Goal: Book appointment/travel/reservation

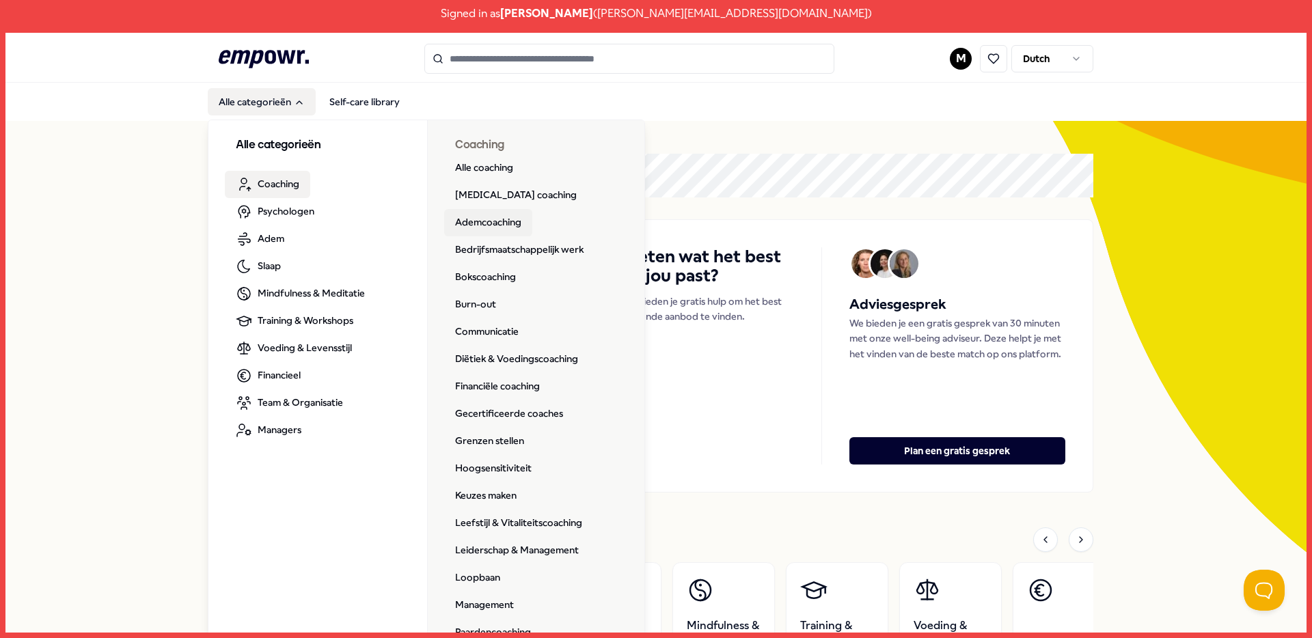
click at [493, 225] on link "Ademcoaching" at bounding box center [488, 222] width 88 height 27
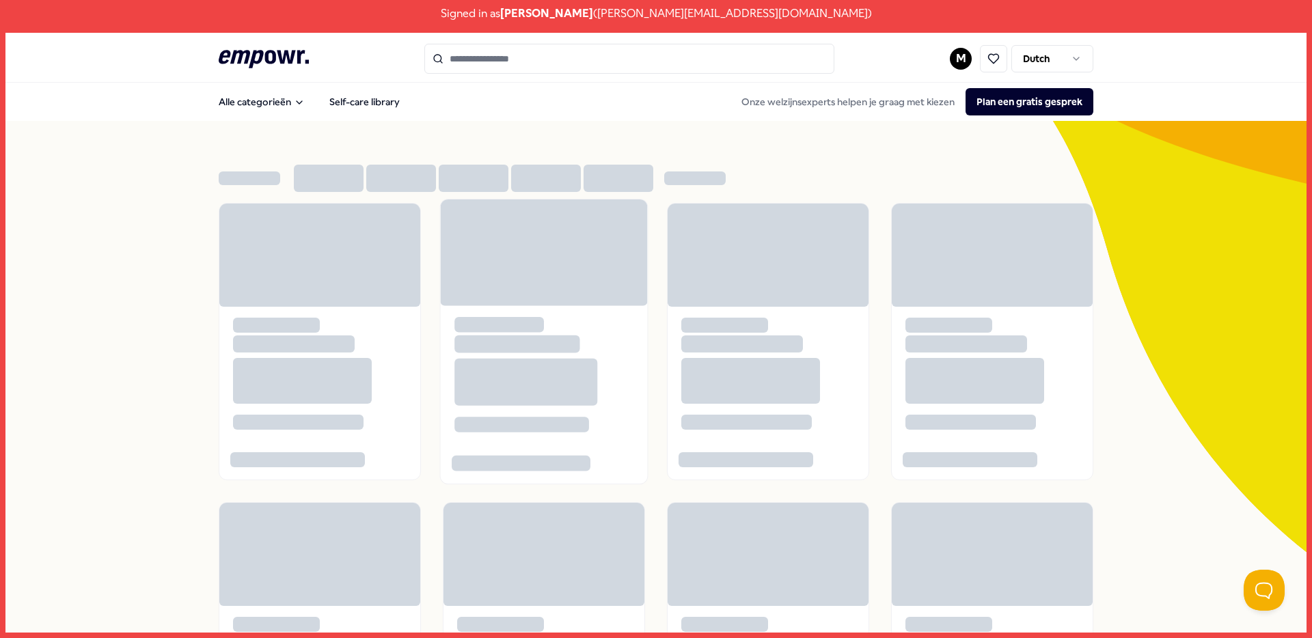
click at [497, 353] on div at bounding box center [544, 374] width 207 height 138
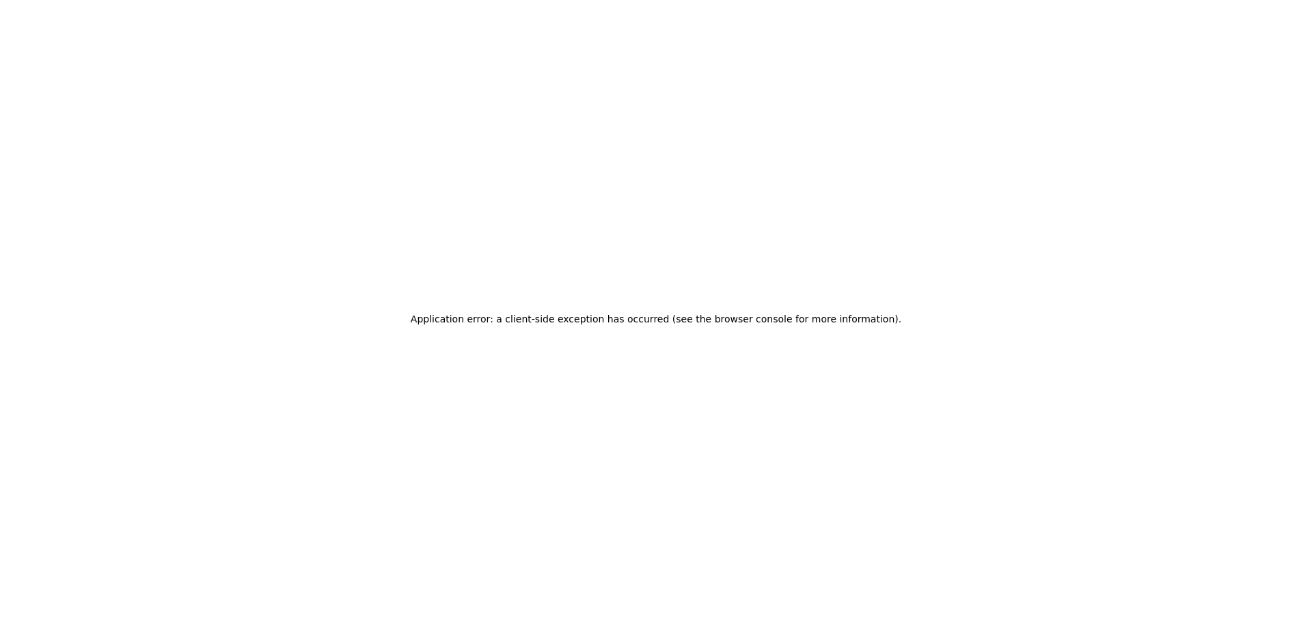
click at [720, 312] on h2 "Application error: a client-side exception has occurred (see the browser consol…" at bounding box center [656, 319] width 491 height 19
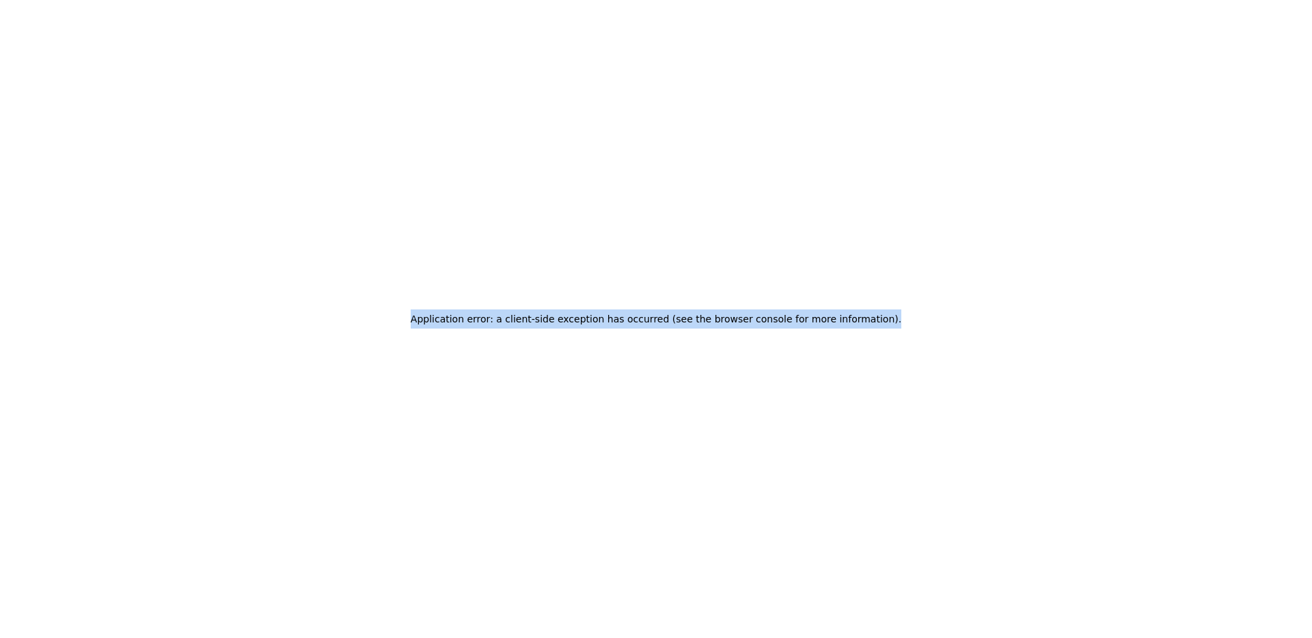
click at [720, 312] on h2 "Application error: a client-side exception has occurred (see the browser consol…" at bounding box center [656, 319] width 491 height 19
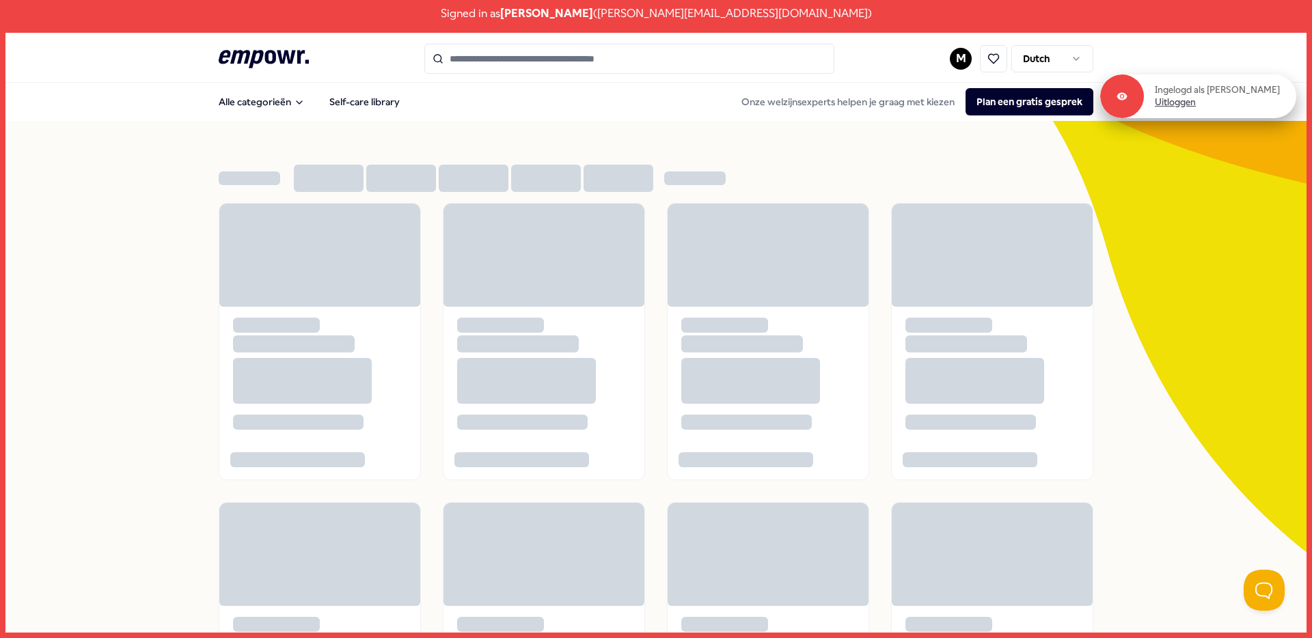
click at [1184, 106] on link "Uitloggen" at bounding box center [1175, 102] width 41 height 12
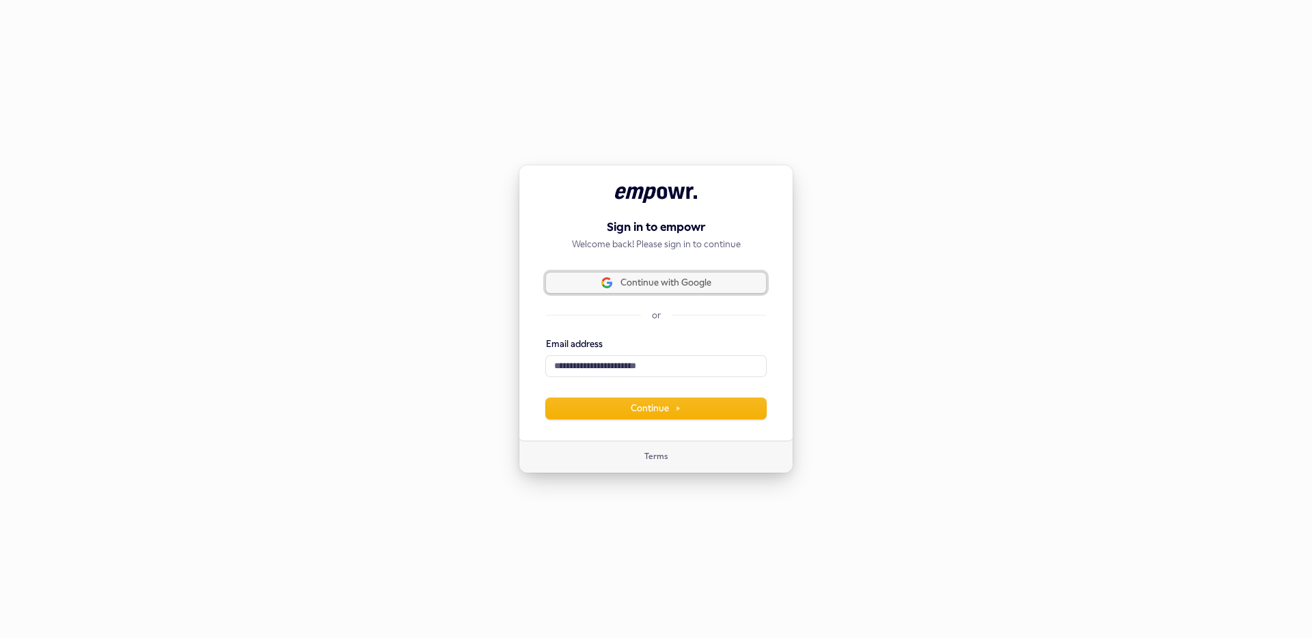
click at [713, 280] on span "Continue with Google" at bounding box center [656, 283] width 204 height 12
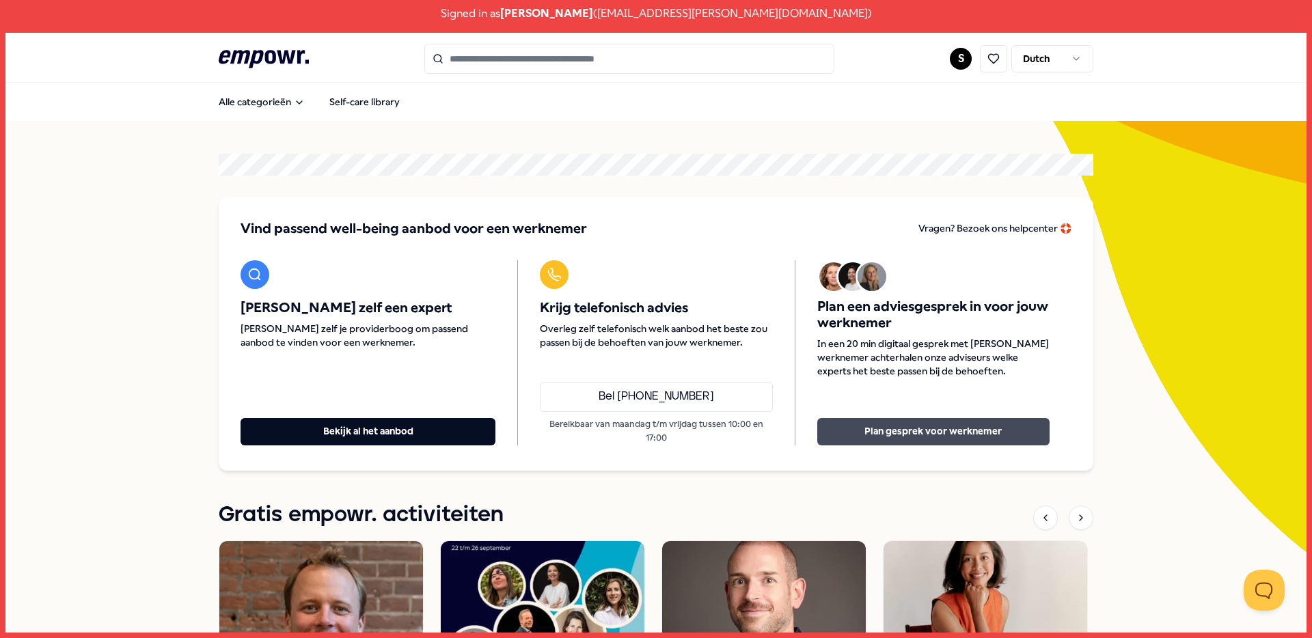
click at [977, 428] on button "Plan gesprek voor werknemer" at bounding box center [933, 431] width 232 height 27
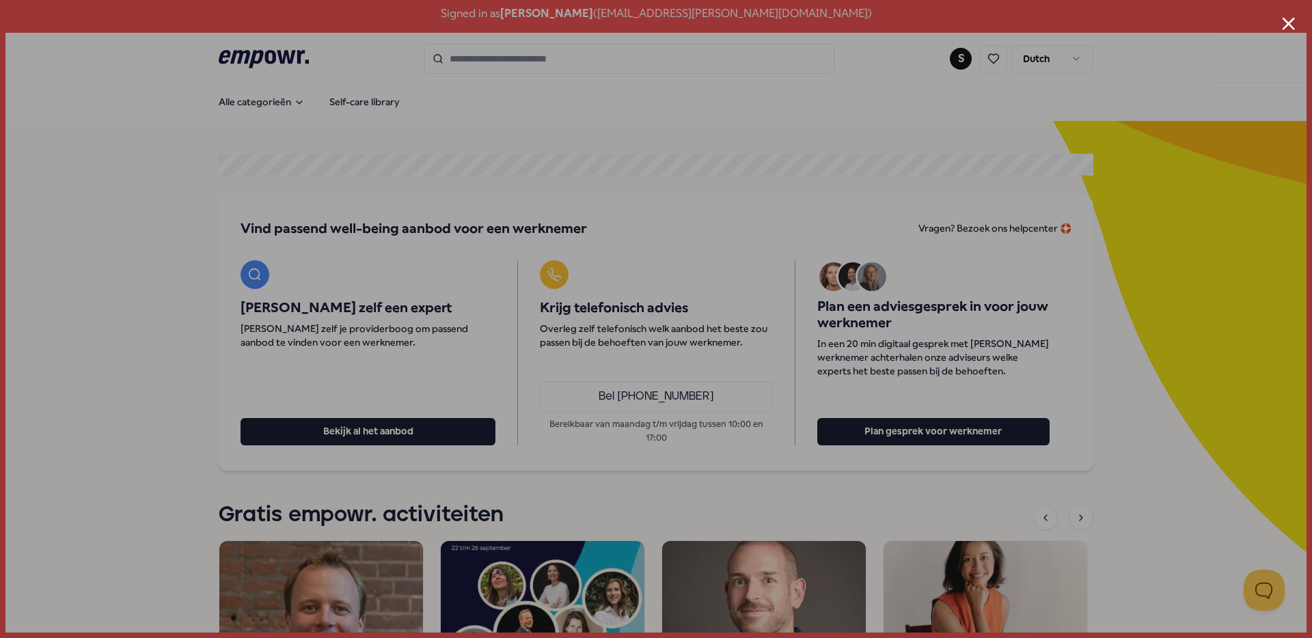
click at [1294, 24] on button "Close modal" at bounding box center [1288, 23] width 13 height 13
